Goal: Task Accomplishment & Management: Manage account settings

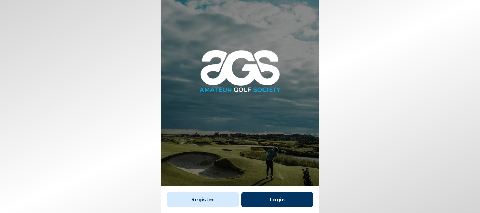
click at [199, 198] on button "Register" at bounding box center [203, 199] width 72 height 15
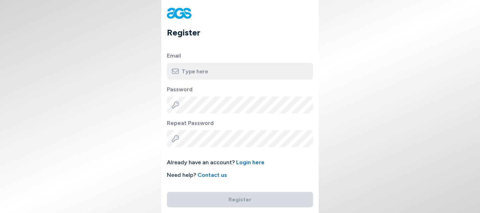
click at [190, 72] on input "email" at bounding box center [240, 71] width 146 height 17
type input "chrischapman@letu.edu"
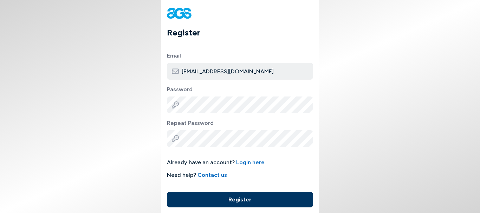
click at [245, 200] on button "Register" at bounding box center [240, 199] width 146 height 15
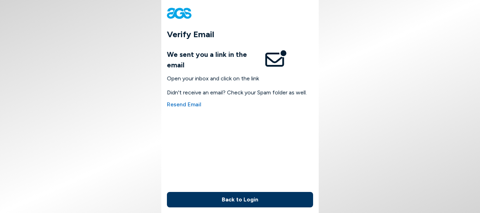
click at [447, 106] on body "Verify Email We sent you a link in the email Open your inbox and click on the l…" at bounding box center [240, 106] width 480 height 213
click at [472, 96] on body "Verify Email We sent you a link in the email Open your inbox and click on the l…" at bounding box center [240, 106] width 480 height 213
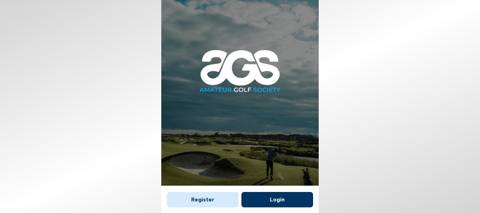
click at [272, 197] on button "Login" at bounding box center [277, 199] width 72 height 15
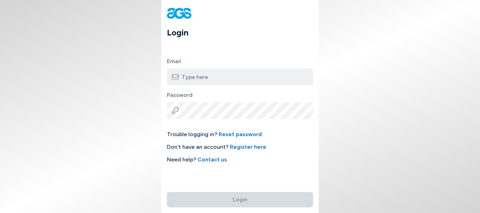
type input "chrischapman@letu.edu"
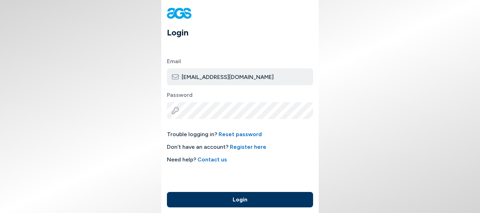
click at [240, 200] on button "Login" at bounding box center [240, 199] width 146 height 15
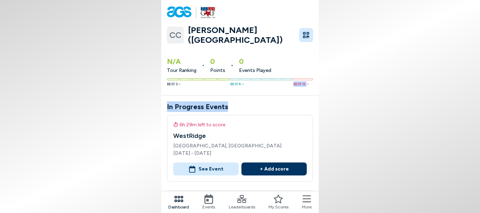
drag, startPoint x: 332, startPoint y: 93, endPoint x: 342, endPoint y: 103, distance: 13.7
click at [342, 103] on body "CC Chris Chapman (NH) N/A Tour Ranking • 0 Points • 0 Events Played Best 3 Best…" at bounding box center [240, 106] width 480 height 213
click at [258, 34] on h1 "Chris Chapman (NH)" at bounding box center [241, 35] width 107 height 20
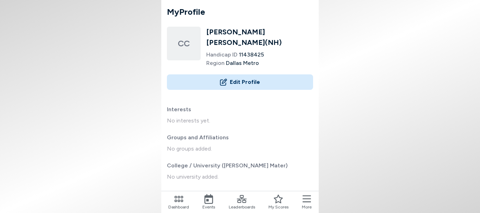
click at [245, 78] on button "Edit Profile" at bounding box center [240, 81] width 146 height 15
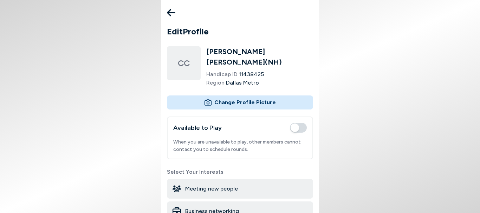
click at [295, 123] on span "button" at bounding box center [298, 128] width 17 height 10
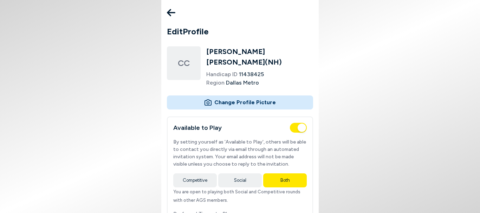
click at [190, 174] on button "Competitive" at bounding box center [195, 181] width 44 height 14
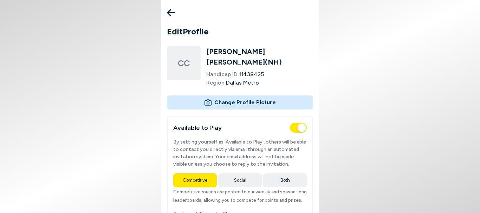
click at [379, 111] on body "Edit Profile CC Chris Chapman ( NH ) Handicap ID 11438425 Region Dallas Metro C…" at bounding box center [240, 106] width 480 height 213
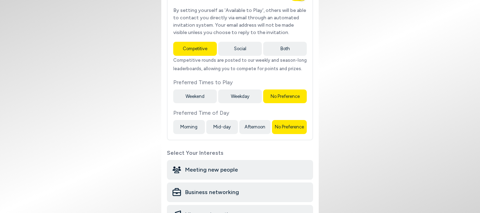
scroll to position [142, 0]
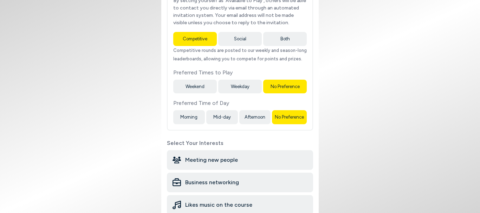
click at [189, 80] on button "Weekend" at bounding box center [195, 87] width 44 height 14
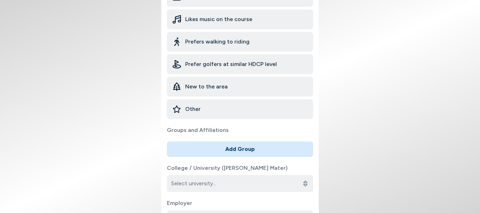
scroll to position [328, 0]
click at [199, 59] on span "Prefer golfers at similar HDCP level" at bounding box center [231, 63] width 92 height 8
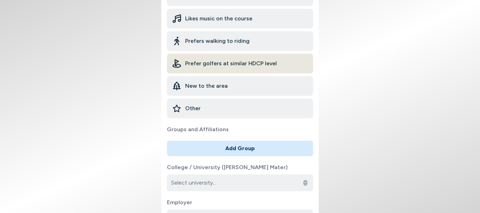
click at [207, 82] on span "New to the area" at bounding box center [206, 86] width 43 height 8
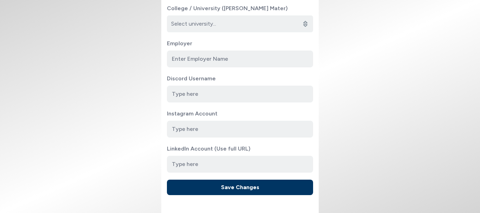
scroll to position [497, 0]
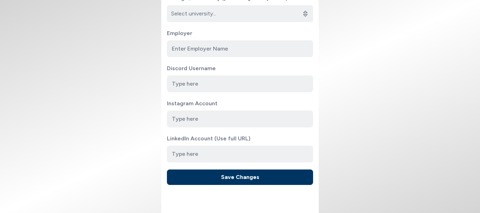
click at [241, 175] on button "Save Changes" at bounding box center [240, 177] width 146 height 15
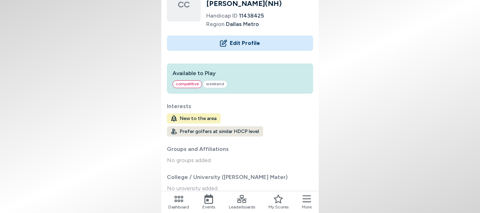
scroll to position [109, 0]
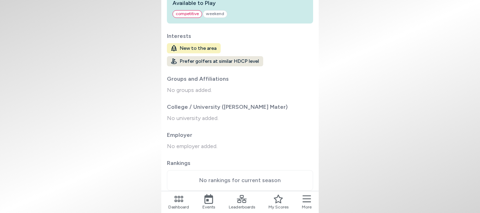
click at [182, 204] on icon at bounding box center [179, 199] width 10 height 10
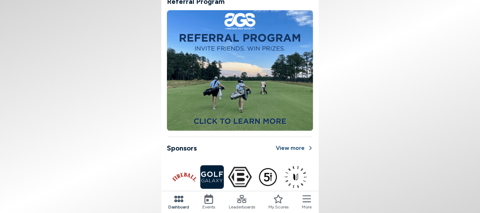
scroll to position [453, 0]
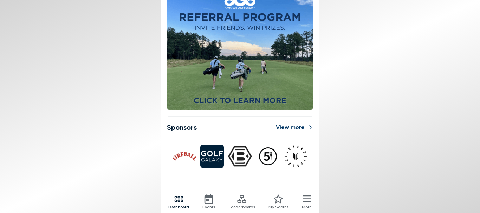
click at [214, 203] on div "Events" at bounding box center [208, 202] width 13 height 16
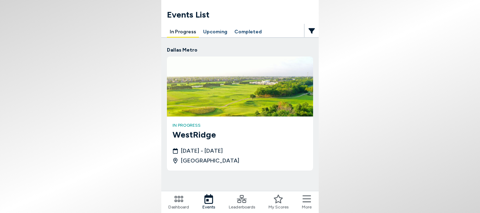
scroll to position [4, 0]
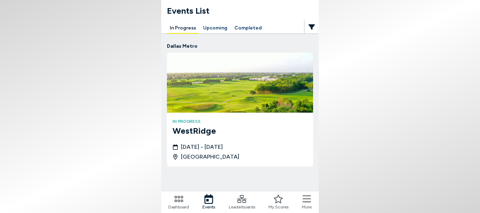
click at [210, 29] on button "Upcoming" at bounding box center [215, 28] width 30 height 11
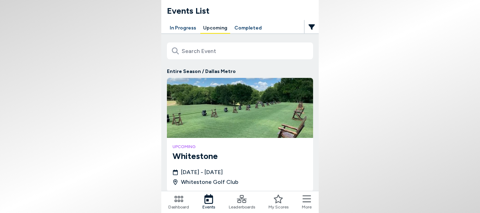
scroll to position [9, 0]
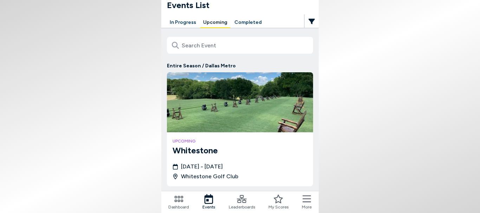
click at [240, 21] on button "Completed" at bounding box center [247, 22] width 33 height 11
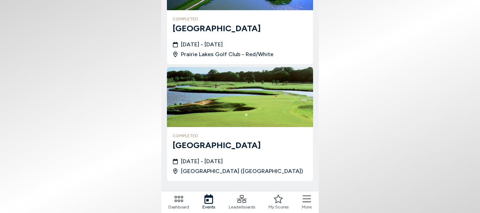
scroll to position [1901, 0]
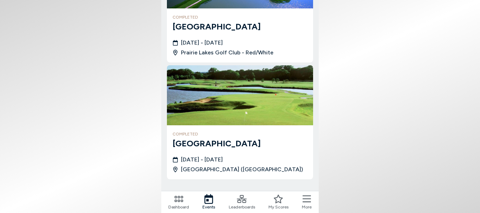
click at [242, 201] on icon at bounding box center [242, 199] width 10 height 10
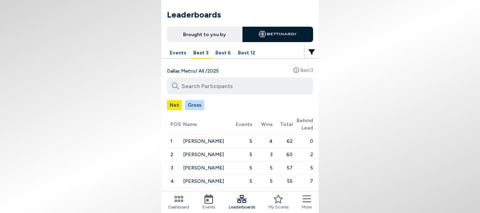
click at [274, 200] on icon at bounding box center [278, 199] width 10 height 10
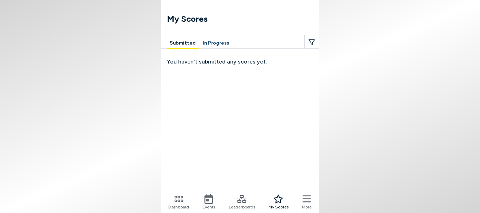
click at [305, 203] on icon at bounding box center [306, 199] width 8 height 10
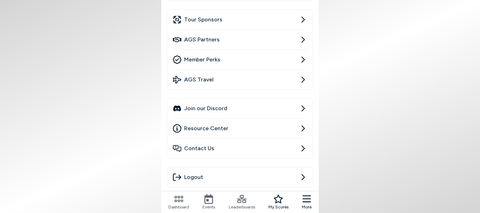
scroll to position [211, 0]
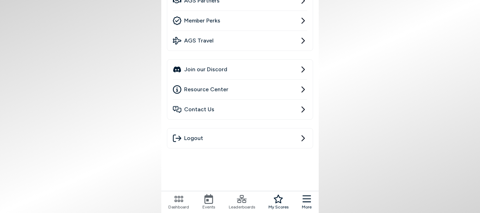
click at [200, 135] on span "Logout" at bounding box center [193, 138] width 19 height 8
